Goal: Navigation & Orientation: Find specific page/section

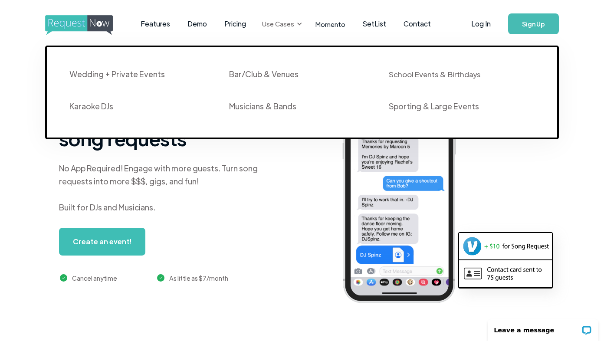
click at [293, 24] on div "Use Cases" at bounding box center [281, 23] width 48 height 27
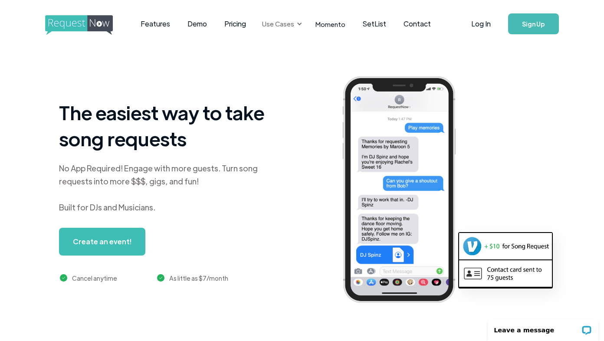
click at [293, 24] on div "Use Cases" at bounding box center [281, 23] width 48 height 27
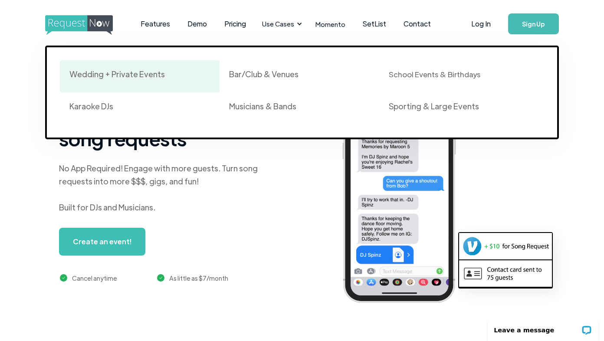
click at [159, 74] on div "Wedding + Private Events" at bounding box center [117, 74] width 96 height 10
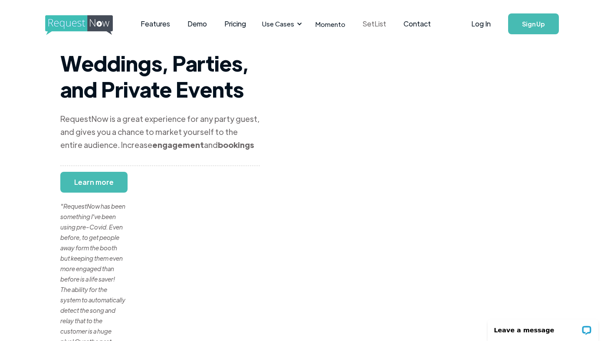
click at [370, 24] on link "SetList" at bounding box center [374, 23] width 41 height 27
